Goal: Information Seeking & Learning: Learn about a topic

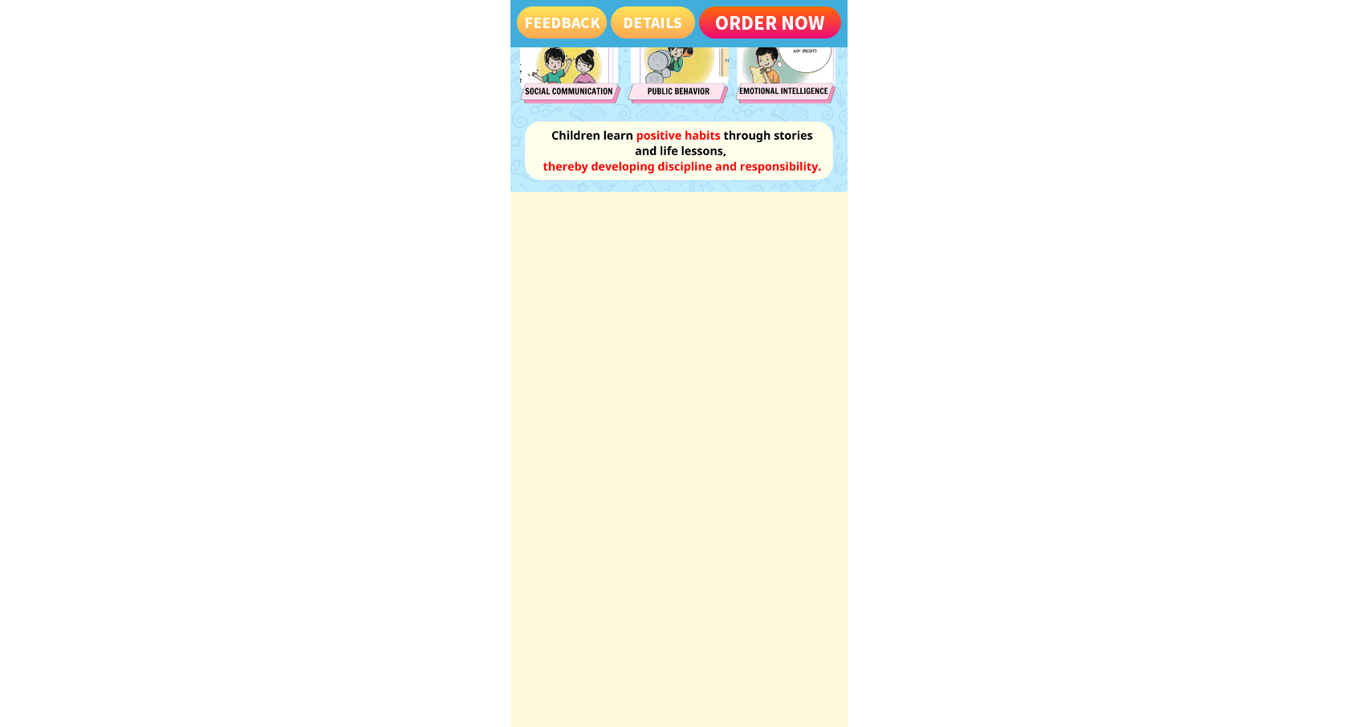
scroll to position [1605, 0]
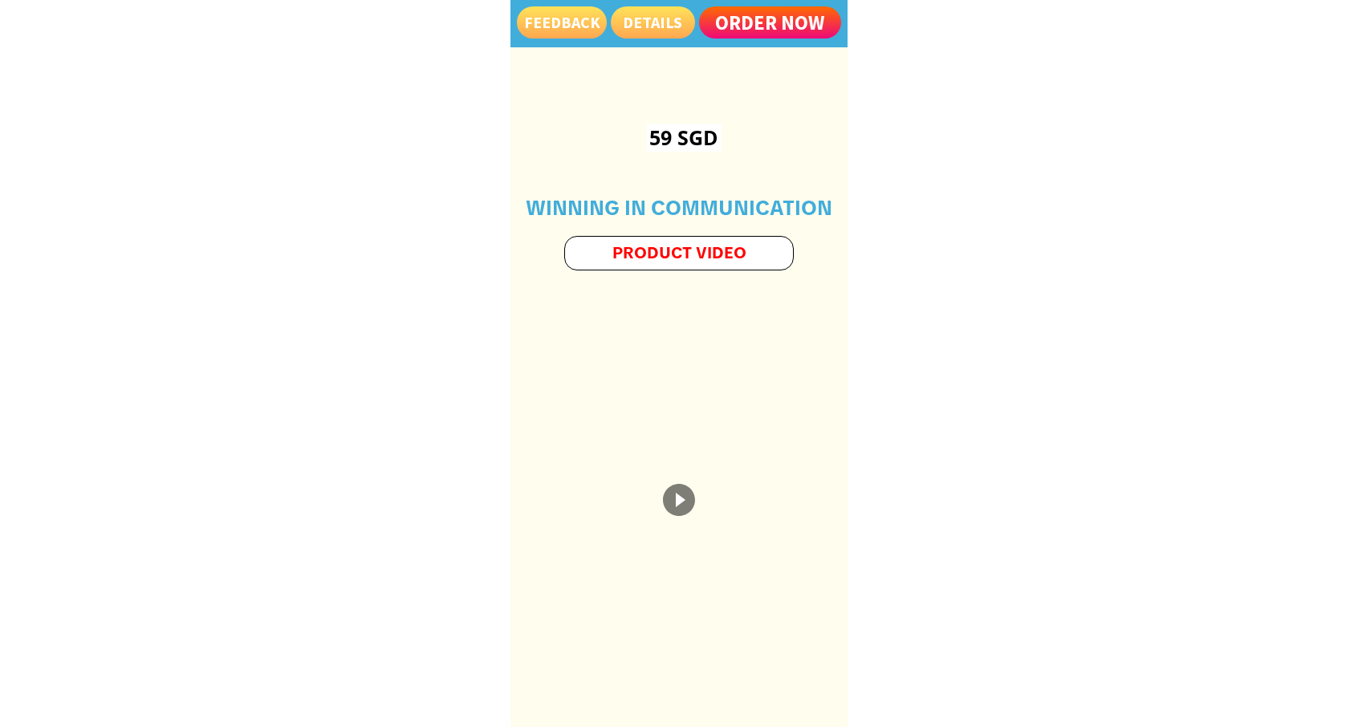
scroll to position [5860, 0]
